Goal: Transaction & Acquisition: Obtain resource

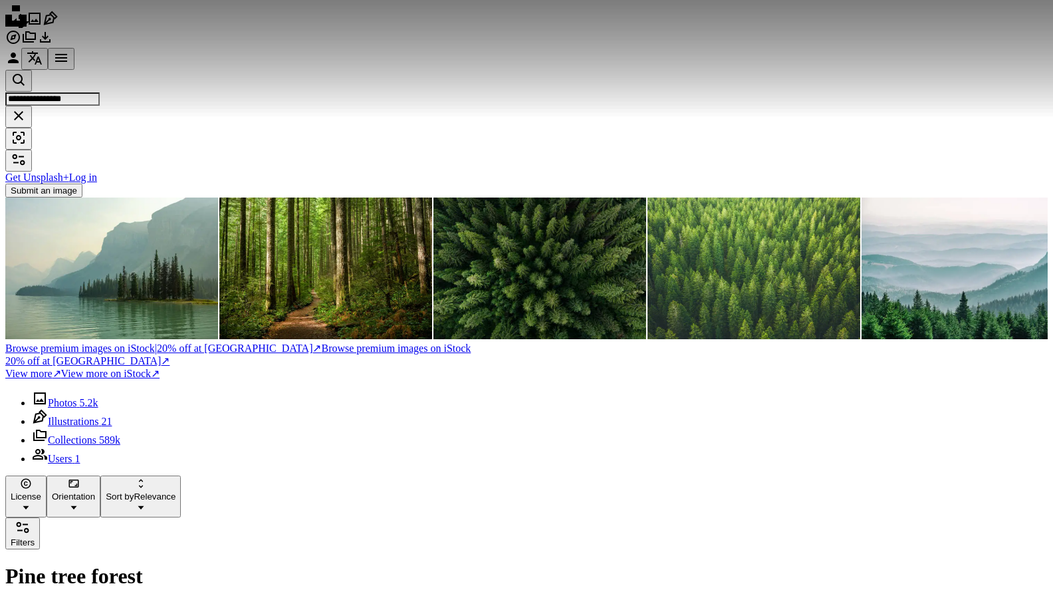
scroll to position [133, 0]
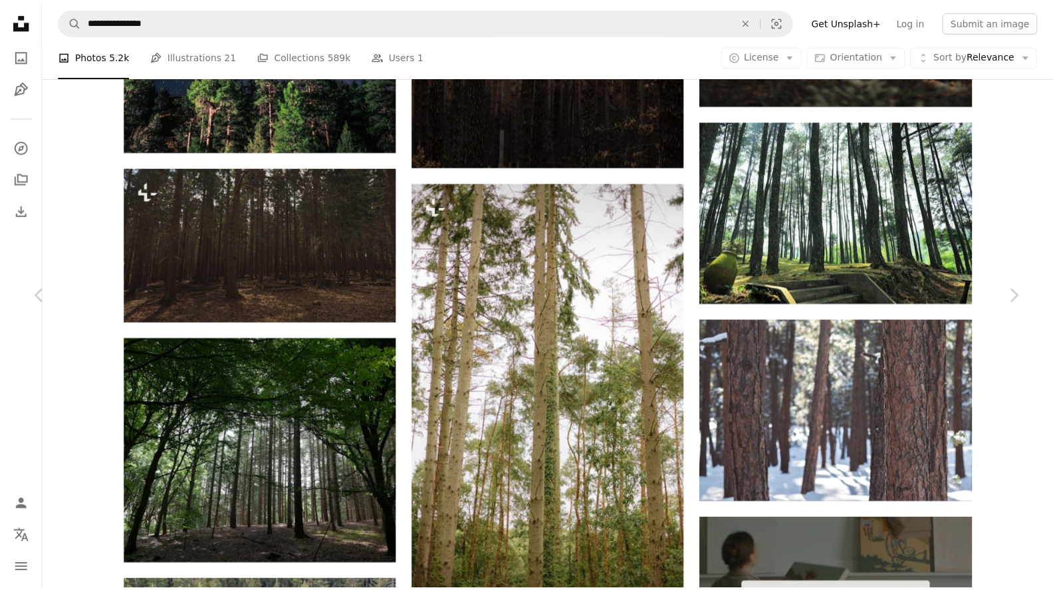
scroll to position [5520, 0]
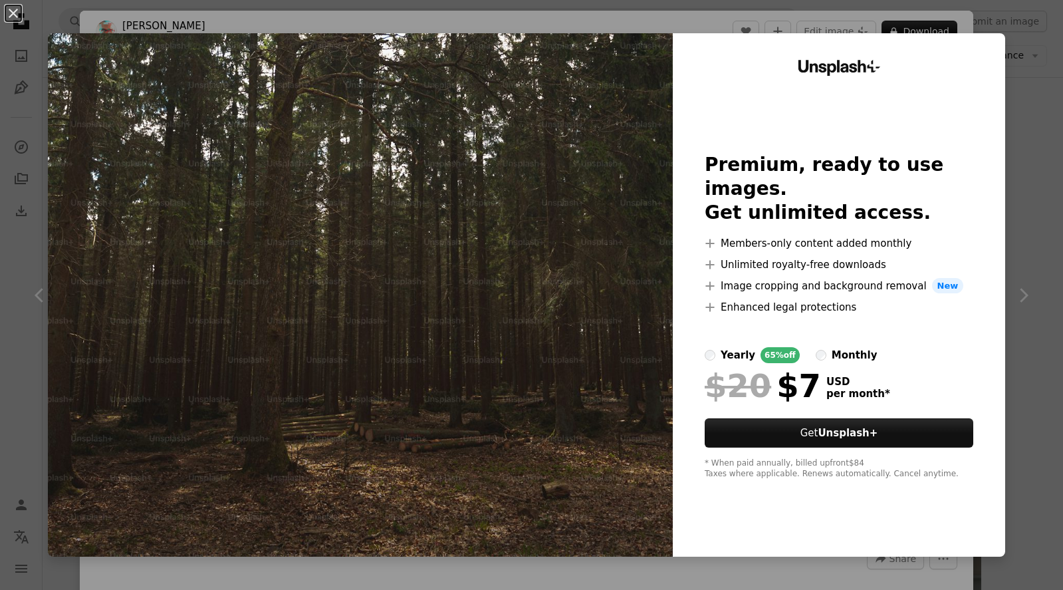
click at [802, 357] on img at bounding box center [843, 411] width 275 height 183
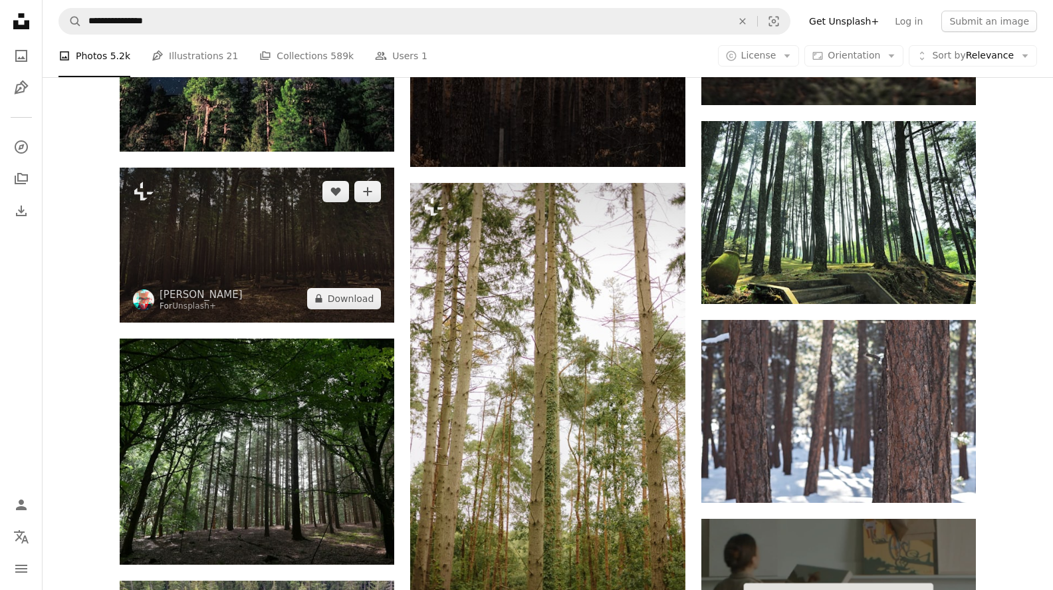
click at [236, 255] on img at bounding box center [257, 245] width 275 height 154
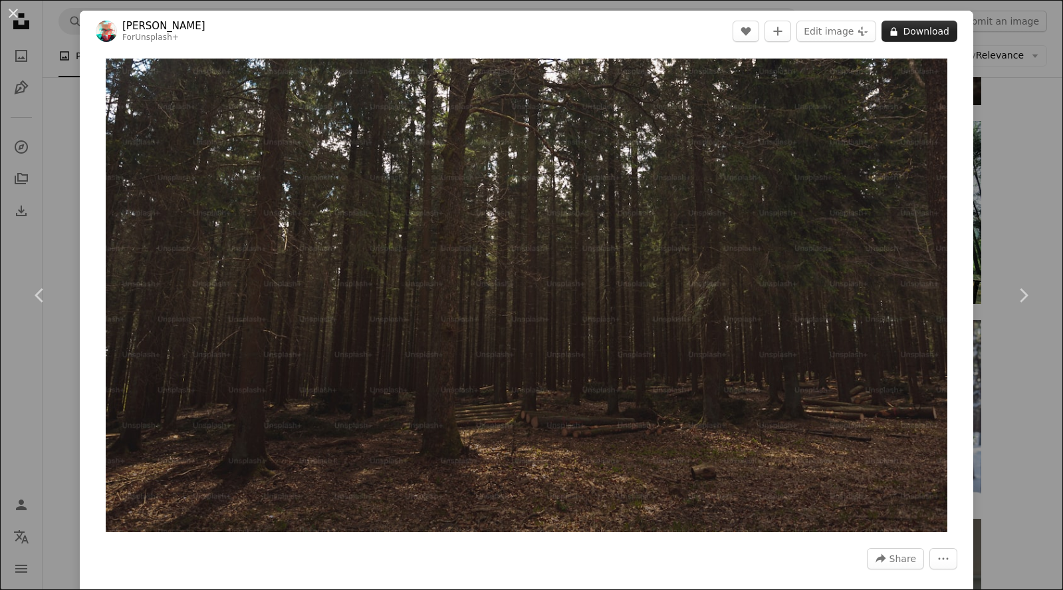
click at [910, 30] on button "A lock Download" at bounding box center [920, 31] width 76 height 21
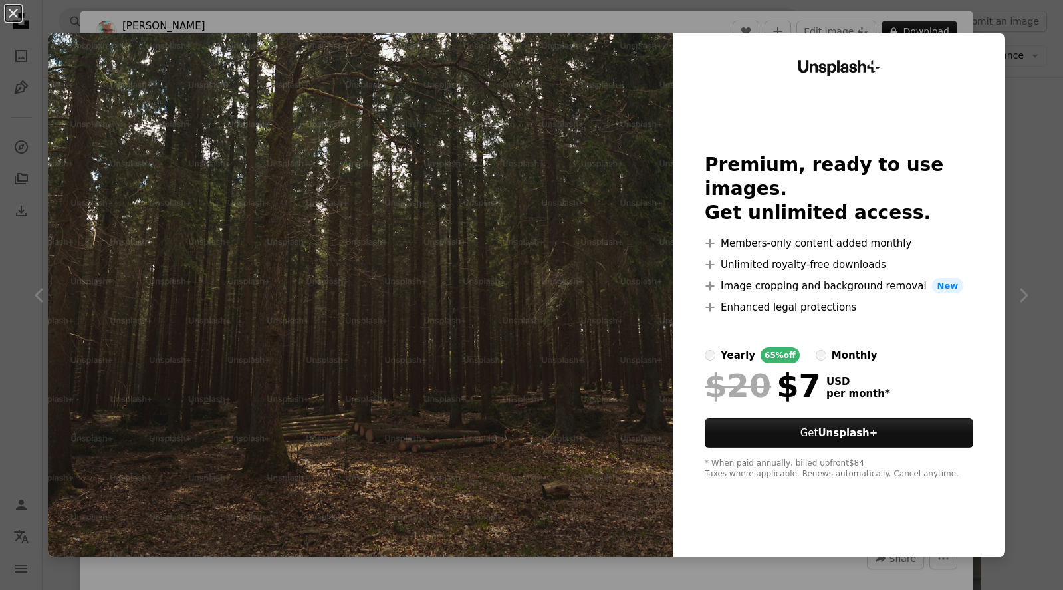
click at [816, 350] on label "monthly" at bounding box center [847, 355] width 62 height 16
click at [1016, 100] on div "An X shape Unsplash+ Premium, ready to use images. Get unlimited access. A plus…" at bounding box center [531, 295] width 1063 height 590
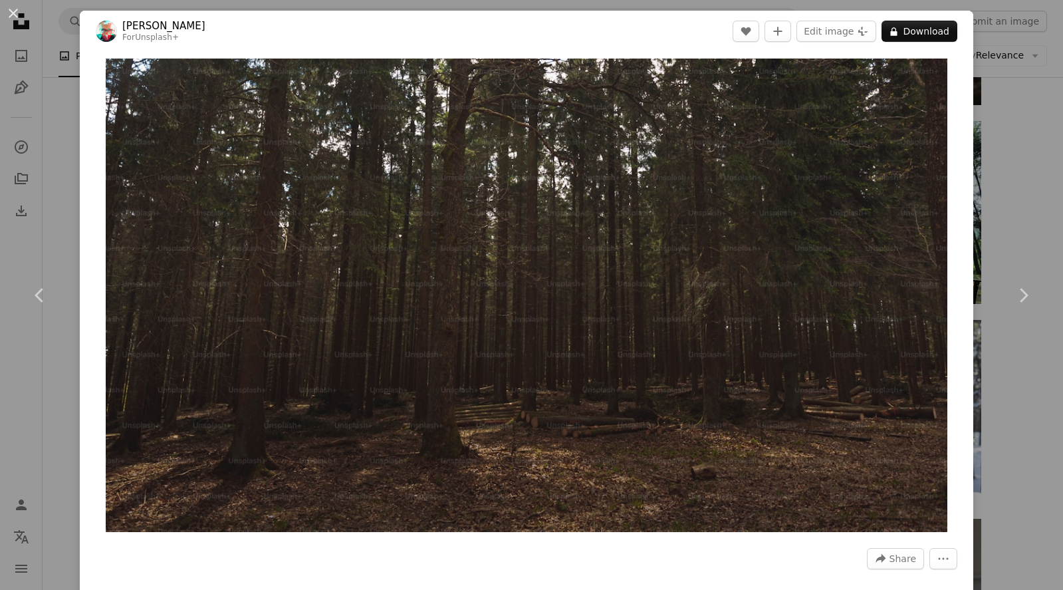
click at [1008, 95] on div "An X shape Chevron left Chevron right [PERSON_NAME] For Unsplash+ A heart A plu…" at bounding box center [531, 295] width 1063 height 590
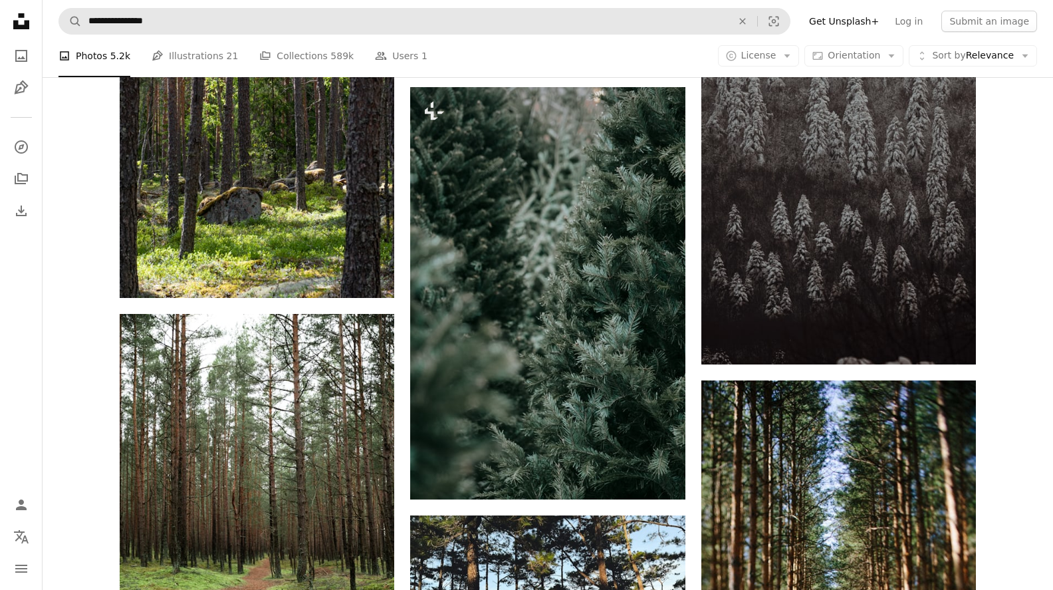
scroll to position [1796, 0]
